Goal: Task Accomplishment & Management: Complete application form

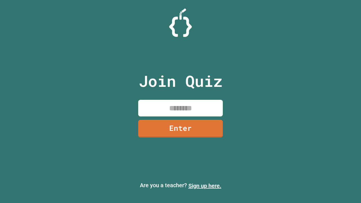
click at [205, 186] on link "Sign up here." at bounding box center [204, 185] width 33 height 7
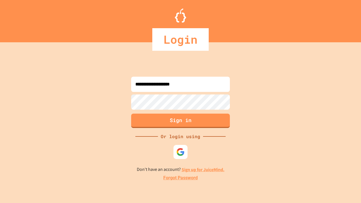
type input "**********"
